Goal: Check status: Check status

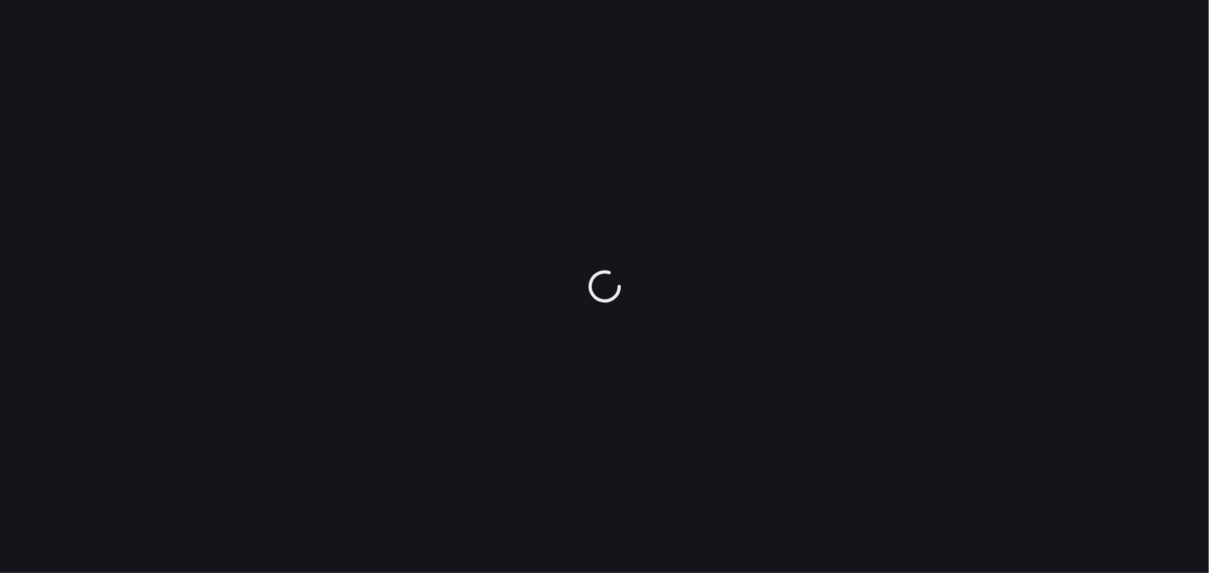
click at [338, 98] on div at bounding box center [604, 286] width 1209 height 573
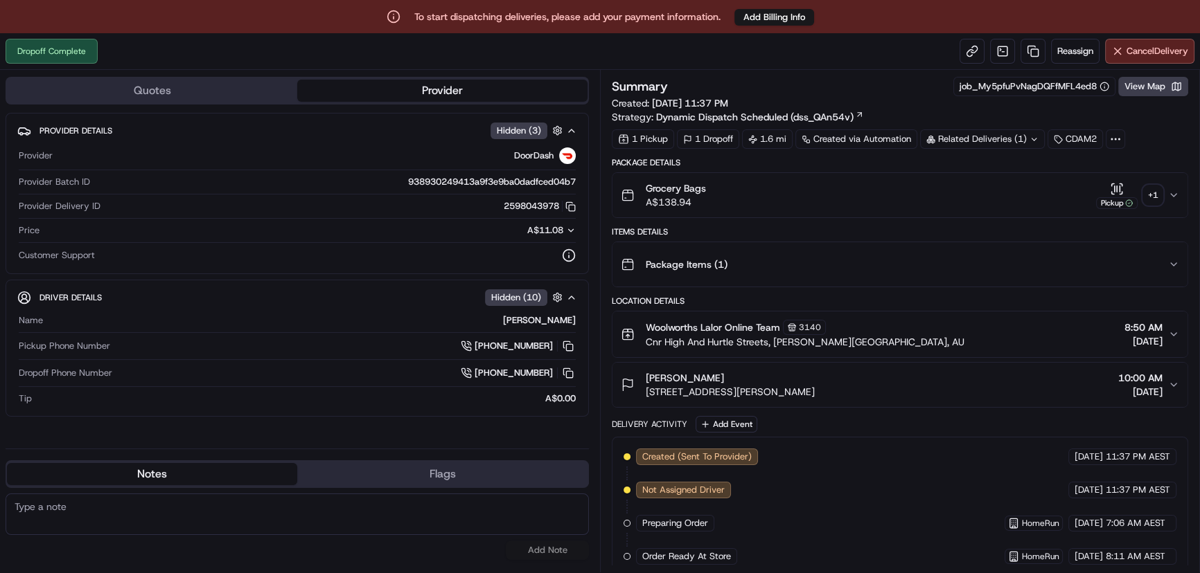
click at [1115, 187] on icon "button" at bounding box center [1116, 189] width 14 height 14
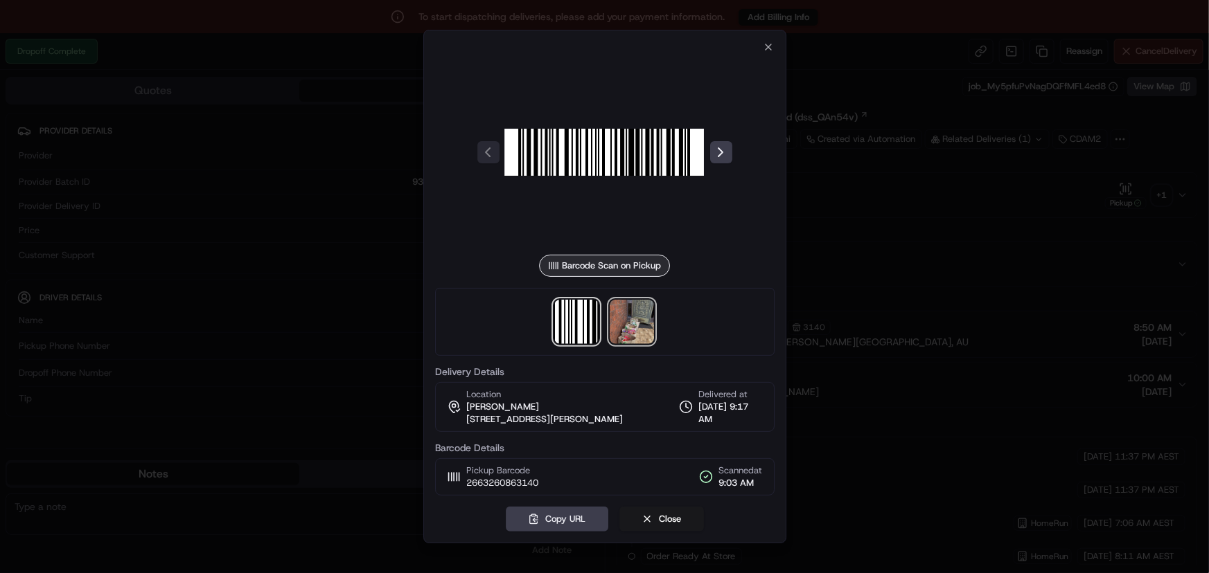
click at [623, 319] on img at bounding box center [632, 322] width 44 height 44
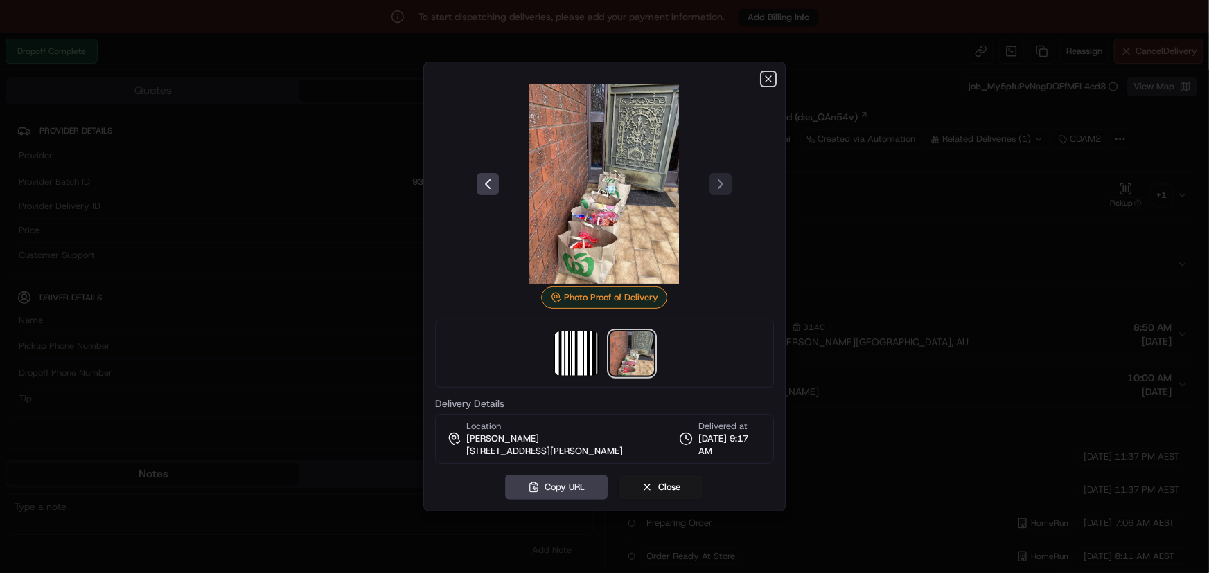
click at [763, 83] on icon "button" at bounding box center [768, 78] width 11 height 11
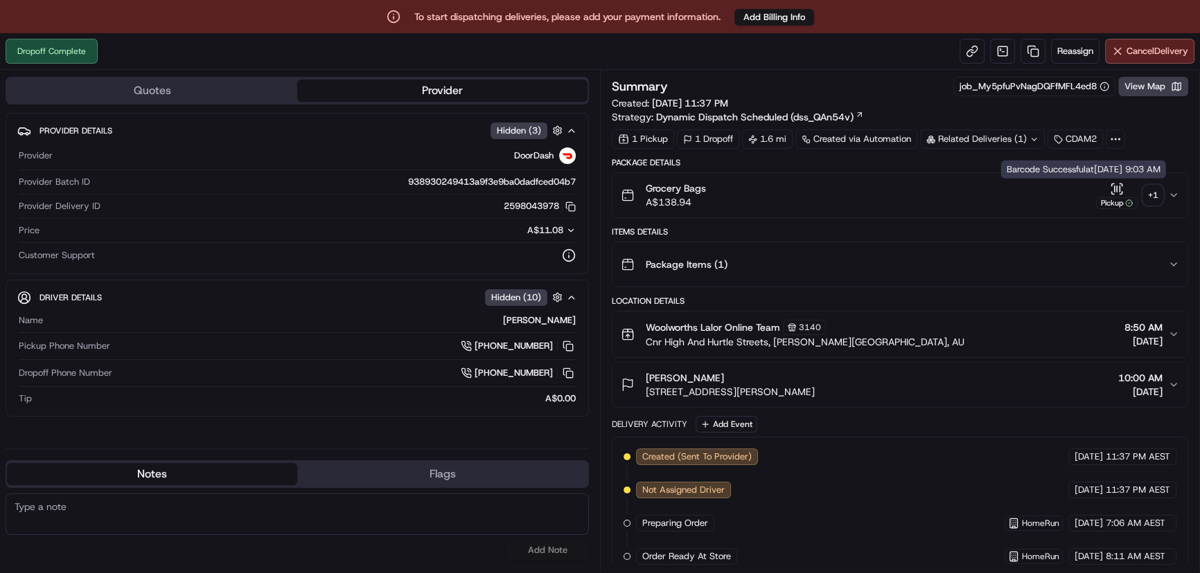
click at [1113, 182] on icon "button" at bounding box center [1116, 189] width 14 height 14
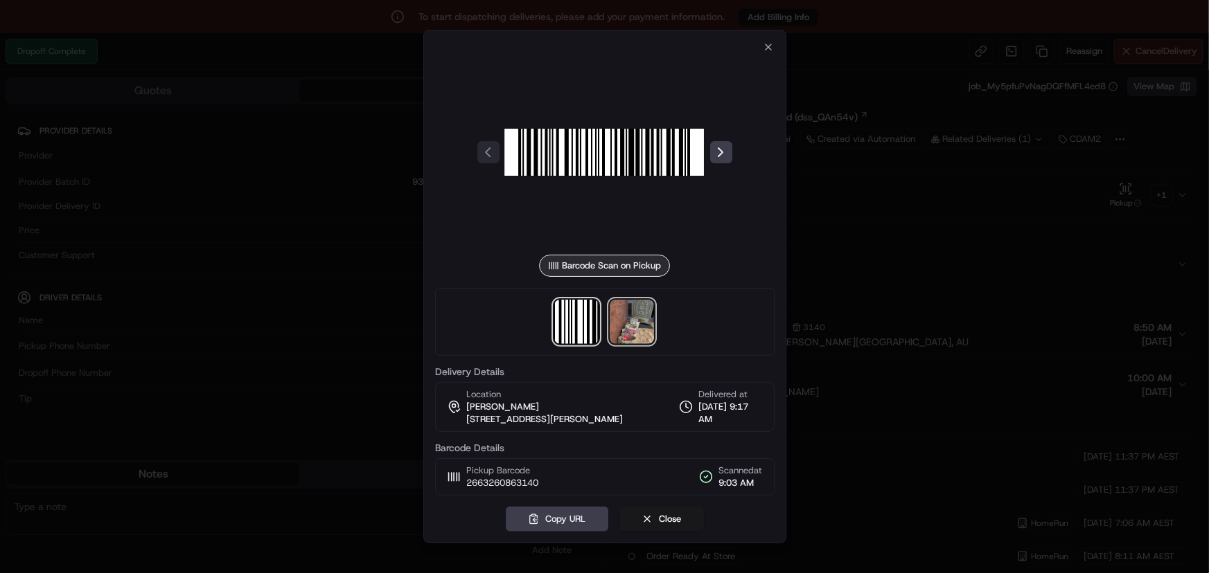
click at [645, 325] on img at bounding box center [632, 322] width 44 height 44
click at [313, 343] on div at bounding box center [604, 286] width 1209 height 573
